Goal: Transaction & Acquisition: Purchase product/service

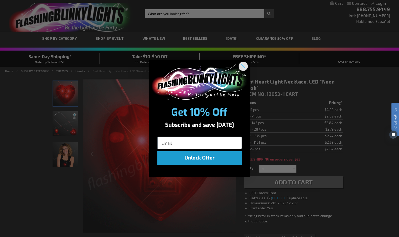
click at [244, 65] on icon "Close dialog" at bounding box center [244, 66] width 4 height 4
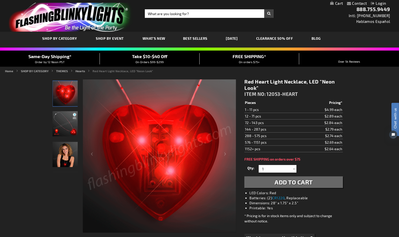
click at [381, 3] on link "Login" at bounding box center [378, 3] width 15 height 5
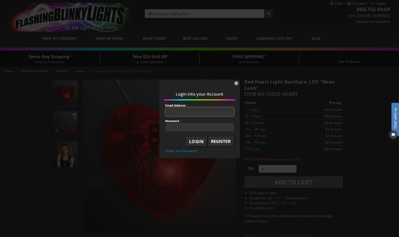
click at [215, 112] on input "Email Address" at bounding box center [200, 111] width 68 height 9
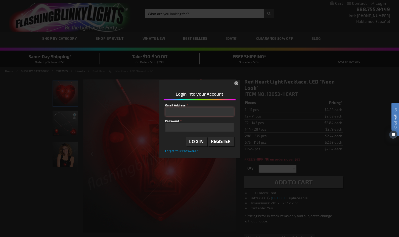
type input "[EMAIL_ADDRESS][DOMAIN_NAME]"
click at [202, 140] on span "Login" at bounding box center [196, 142] width 15 height 6
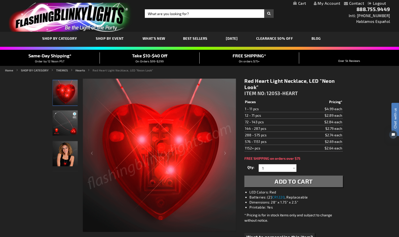
click at [328, 5] on link "My Account" at bounding box center [327, 3] width 27 height 5
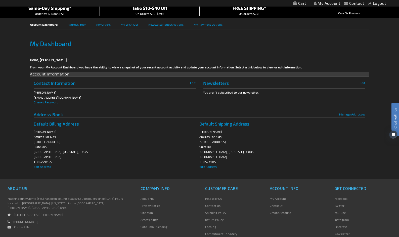
scroll to position [46, 0]
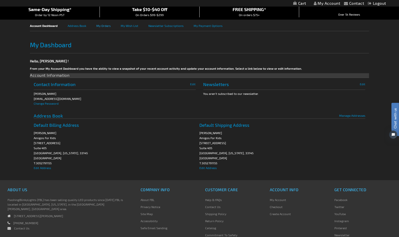
click at [103, 25] on link "My Orders" at bounding box center [108, 25] width 24 height 11
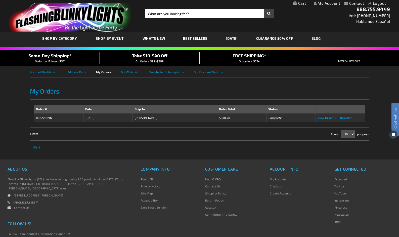
click at [325, 117] on span "View Order" at bounding box center [325, 118] width 15 height 4
click at [346, 118] on span "Reorder" at bounding box center [346, 118] width 12 height 4
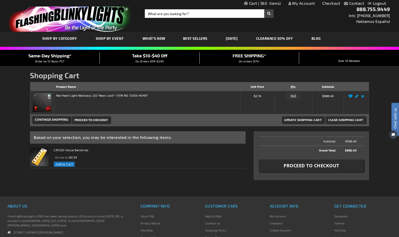
click at [357, 98] on link "Edit" at bounding box center [357, 98] width 6 height 0
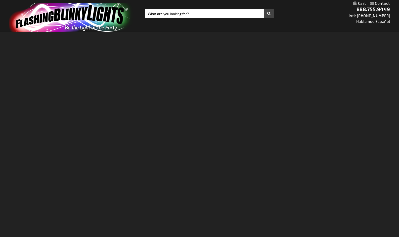
select select "360"
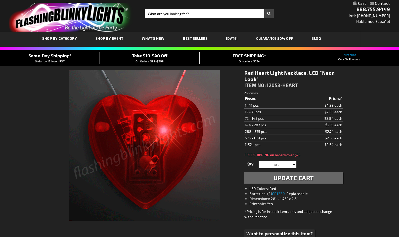
select select "360"
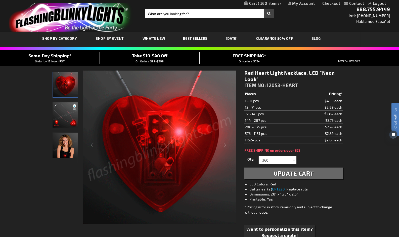
click at [294, 160] on div at bounding box center [294, 160] width 5 height 8
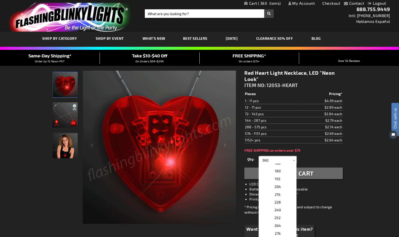
scroll to position [190, 0]
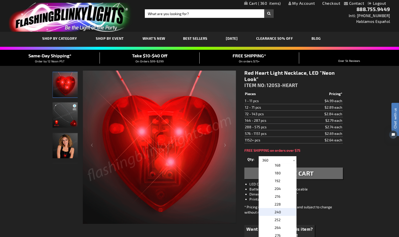
click at [283, 211] on p "240" at bounding box center [278, 212] width 38 height 8
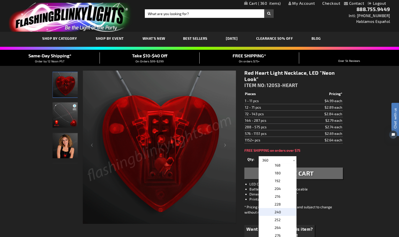
type input "240"
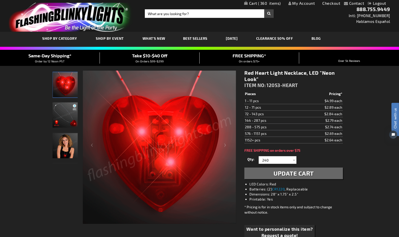
scroll to position [0, 0]
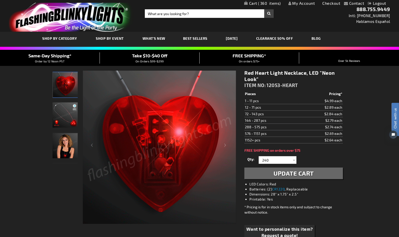
click at [300, 175] on span "Update Cart" at bounding box center [294, 173] width 40 height 7
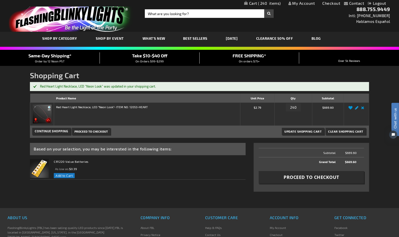
click at [356, 109] on link "Edit" at bounding box center [357, 109] width 6 height 0
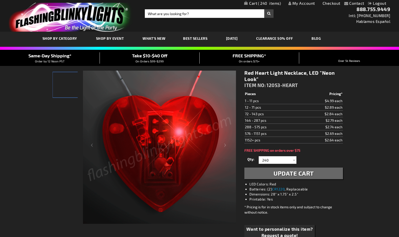
select select "240"
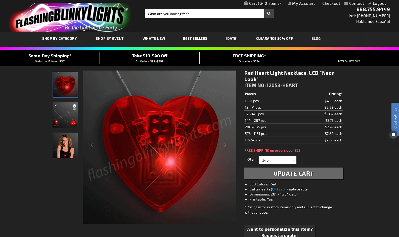
click at [296, 160] on div at bounding box center [294, 160] width 5 height 8
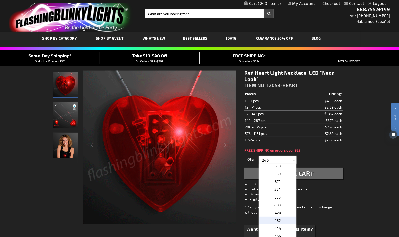
scroll to position [312, 0]
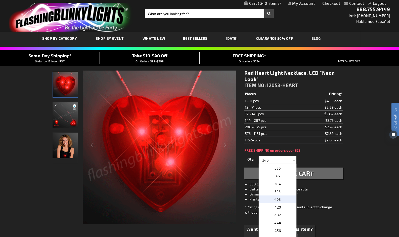
click at [283, 199] on p "408" at bounding box center [278, 200] width 38 height 8
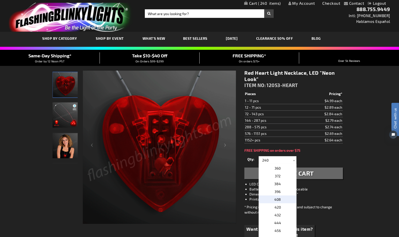
type input "408"
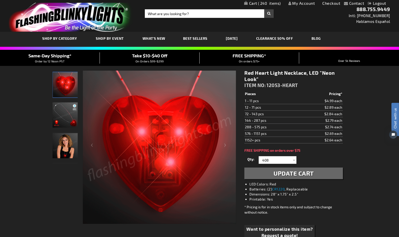
click at [308, 172] on span "Update Cart" at bounding box center [294, 173] width 40 height 7
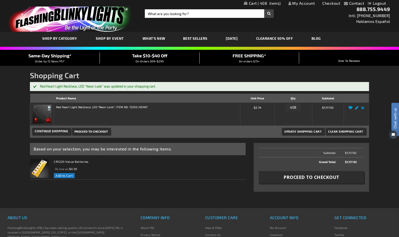
click at [358, 109] on link "Edit" at bounding box center [357, 109] width 6 height 0
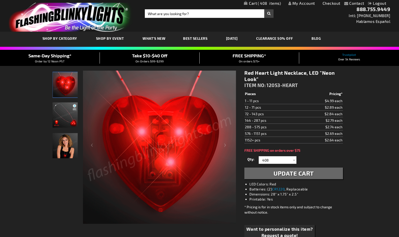
select select "408"
click at [294, 160] on div at bounding box center [294, 160] width 5 height 8
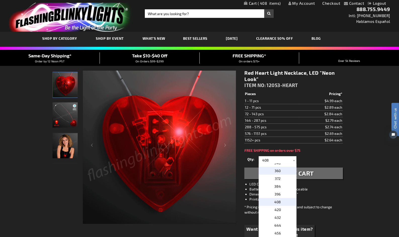
scroll to position [310, 0]
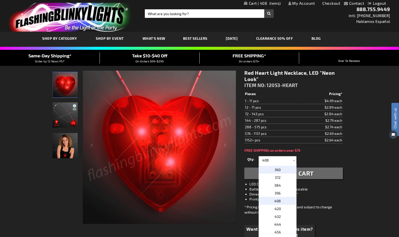
click at [284, 171] on p "360" at bounding box center [278, 170] width 38 height 8
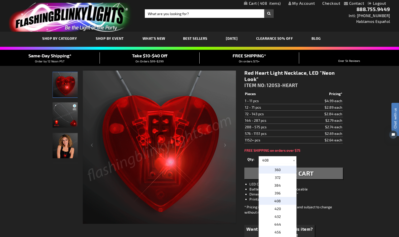
type input "360"
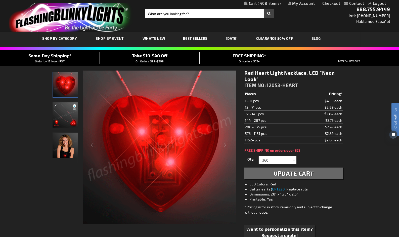
click at [309, 173] on span "Update Cart" at bounding box center [294, 173] width 40 height 7
